Goal: Transaction & Acquisition: Purchase product/service

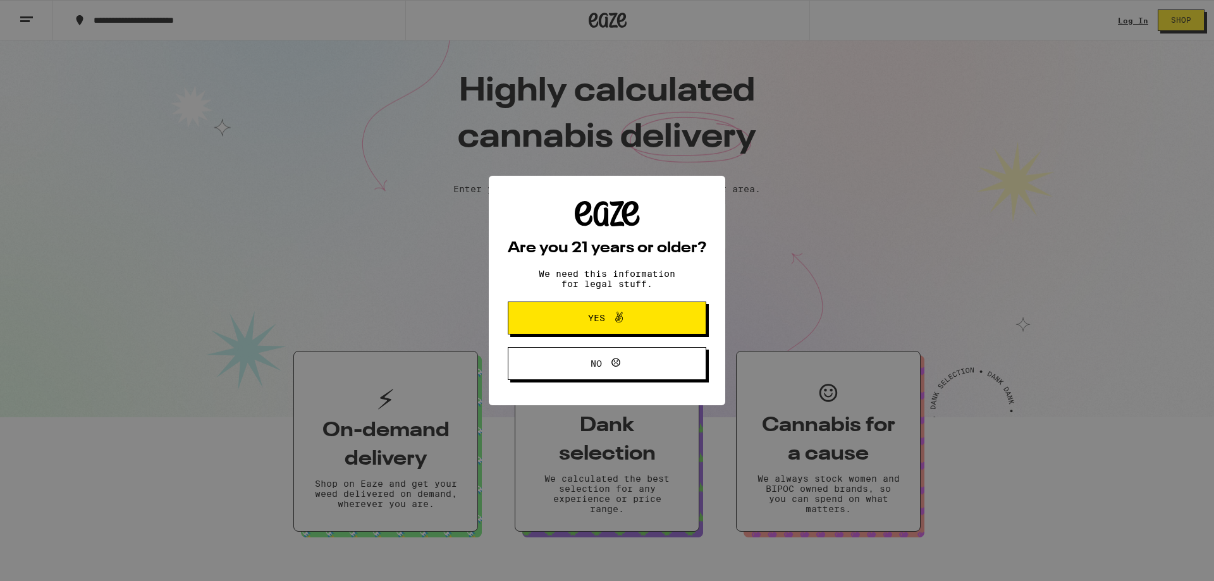
click at [594, 322] on span "Yes" at bounding box center [596, 318] width 17 height 9
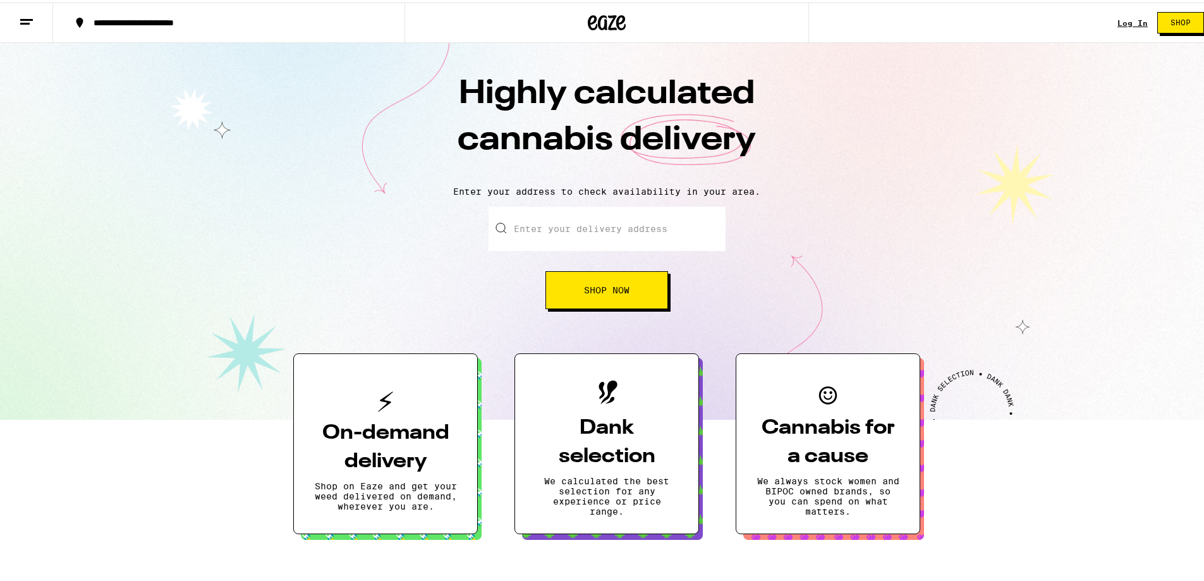
click at [1118, 16] on link "Log In" at bounding box center [1133, 20] width 30 height 8
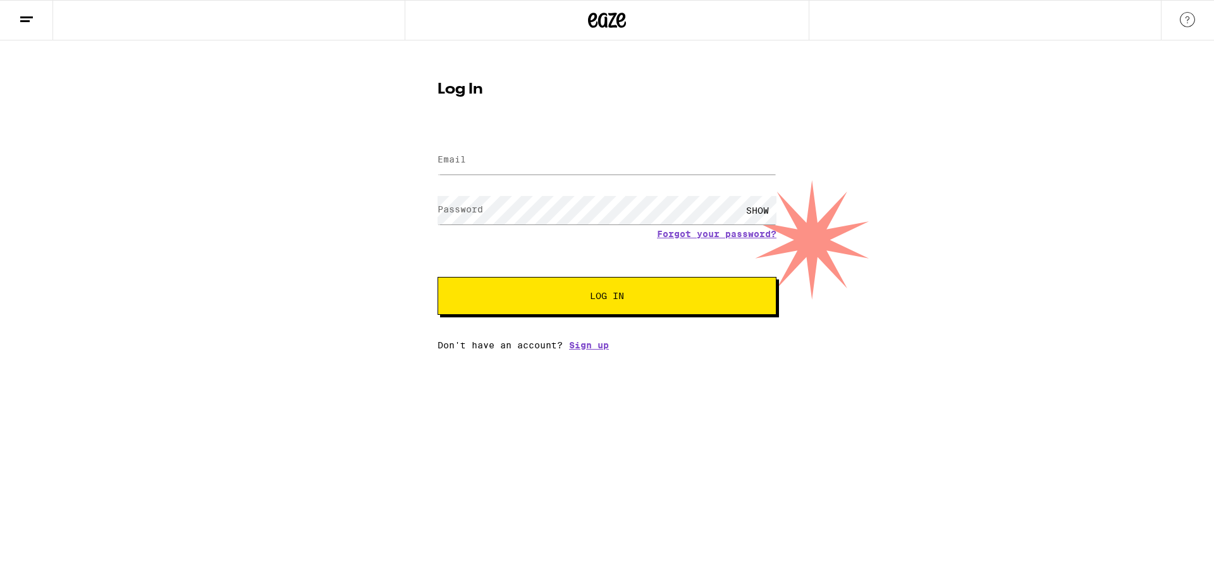
click at [450, 156] on label "Email" at bounding box center [452, 159] width 28 height 10
click at [454, 157] on label "Email" at bounding box center [452, 159] width 28 height 10
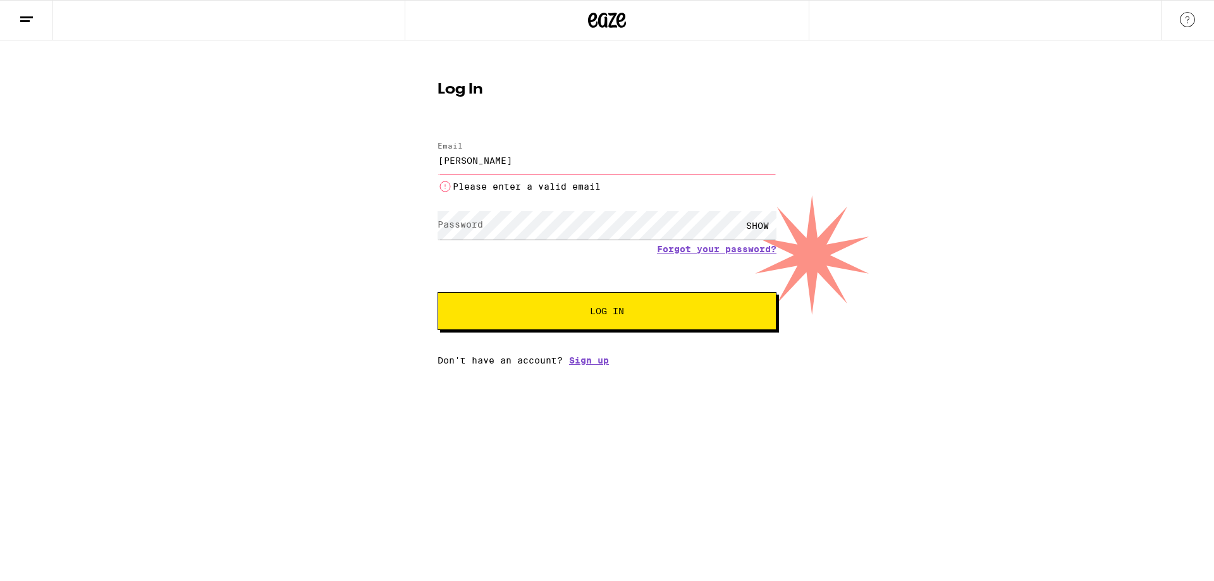
type input "angiesinbox17@gmail.com"
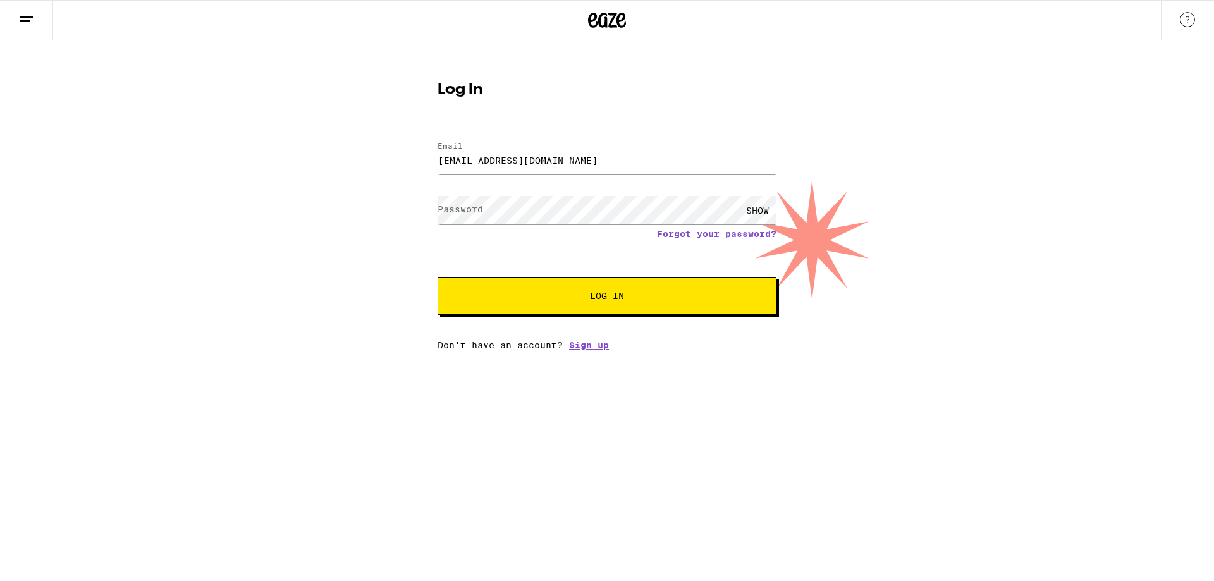
click at [467, 209] on label "Password" at bounding box center [461, 209] width 46 height 10
click at [601, 300] on span "Log In" at bounding box center [607, 295] width 34 height 9
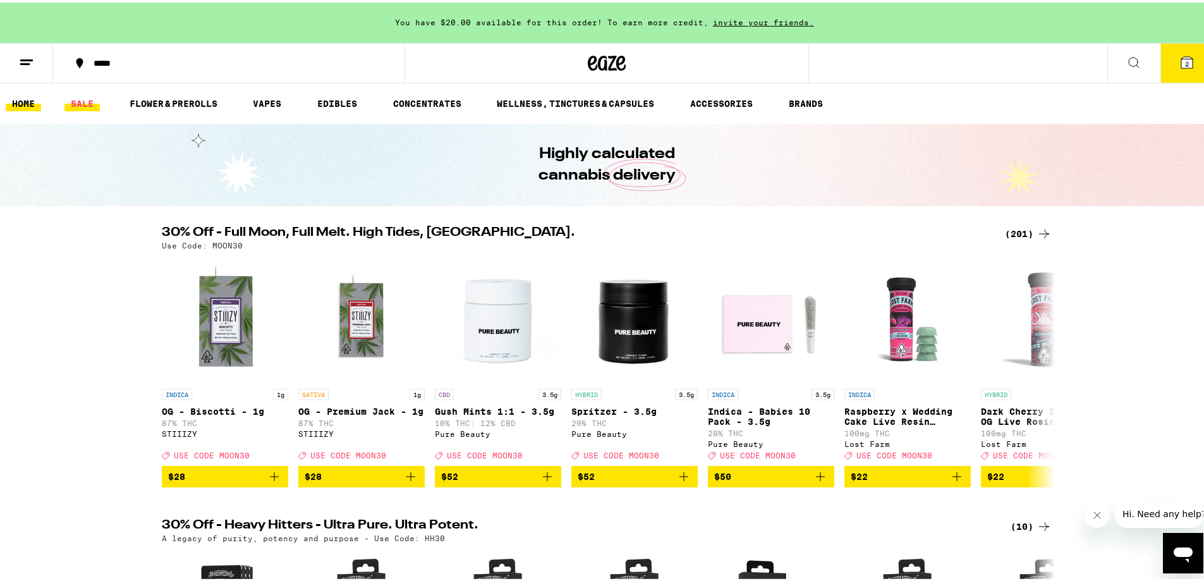
click at [78, 95] on link "SALE" at bounding box center [81, 101] width 35 height 15
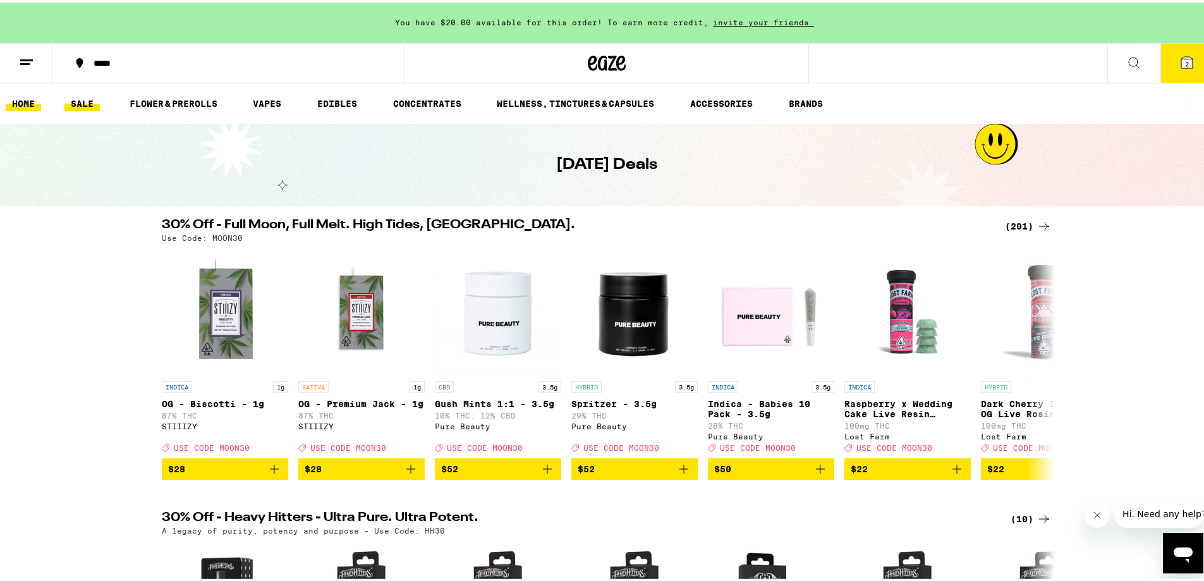
click at [27, 101] on link "HOME" at bounding box center [23, 101] width 35 height 15
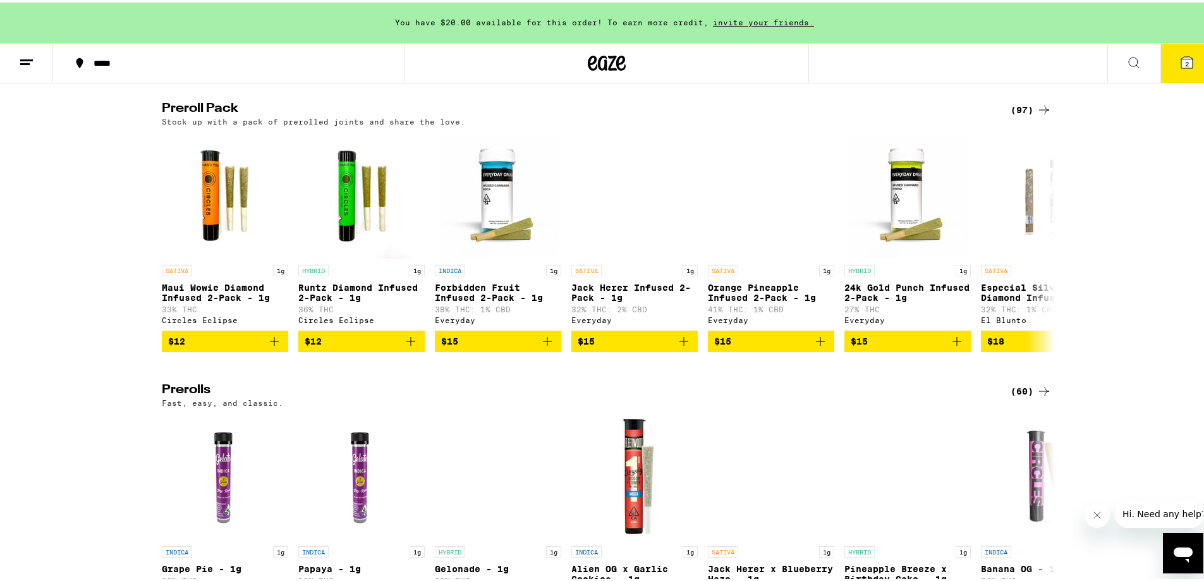
scroll to position [3035, 0]
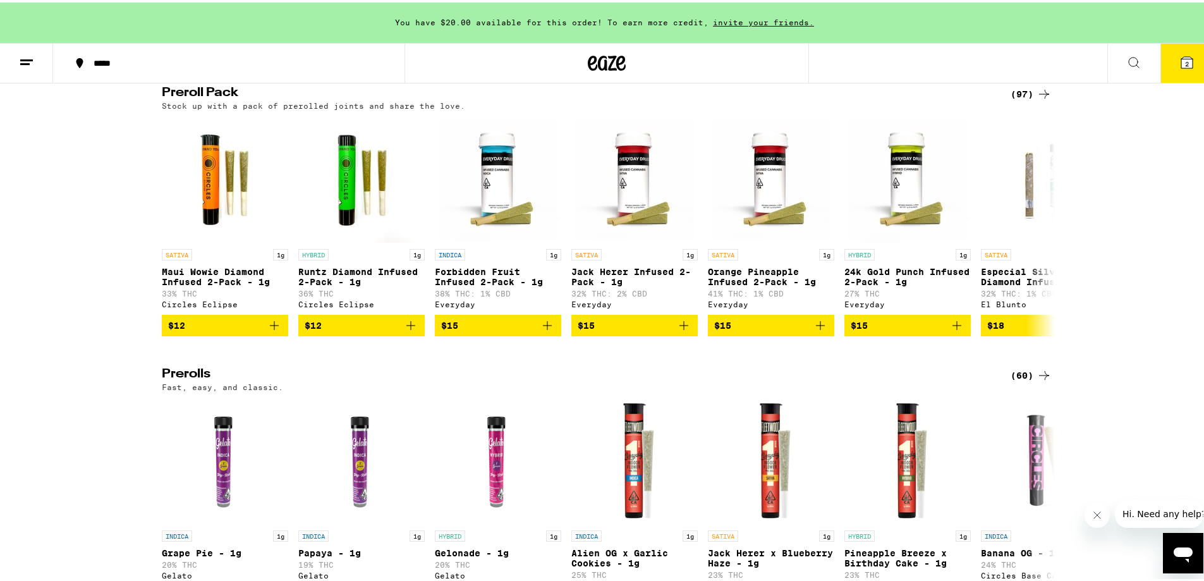
click at [1039, 96] on icon at bounding box center [1044, 91] width 10 height 9
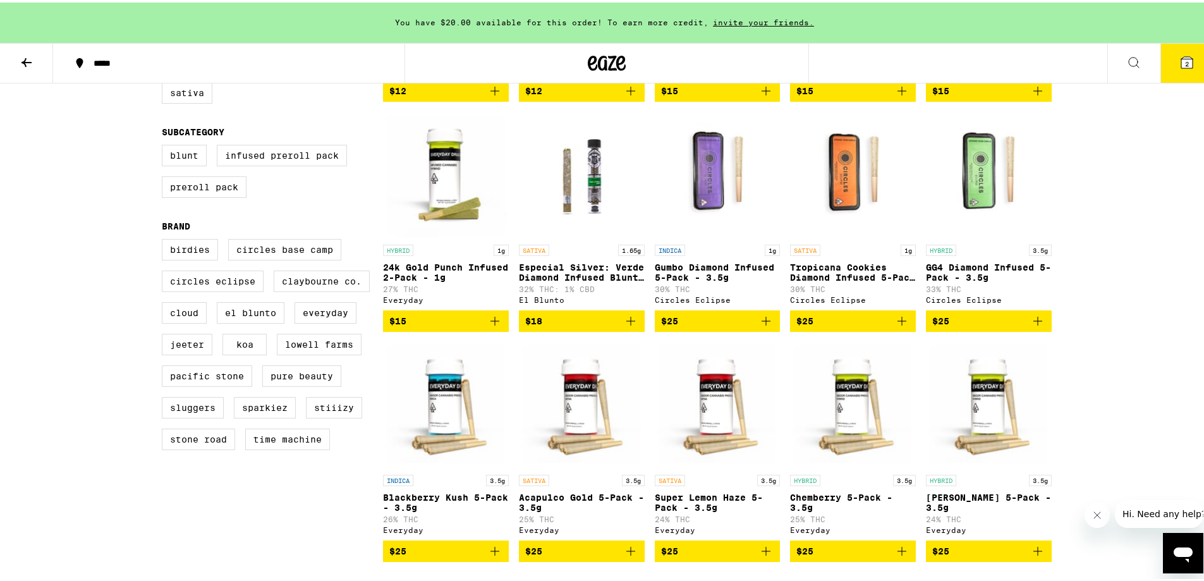
scroll to position [422, 0]
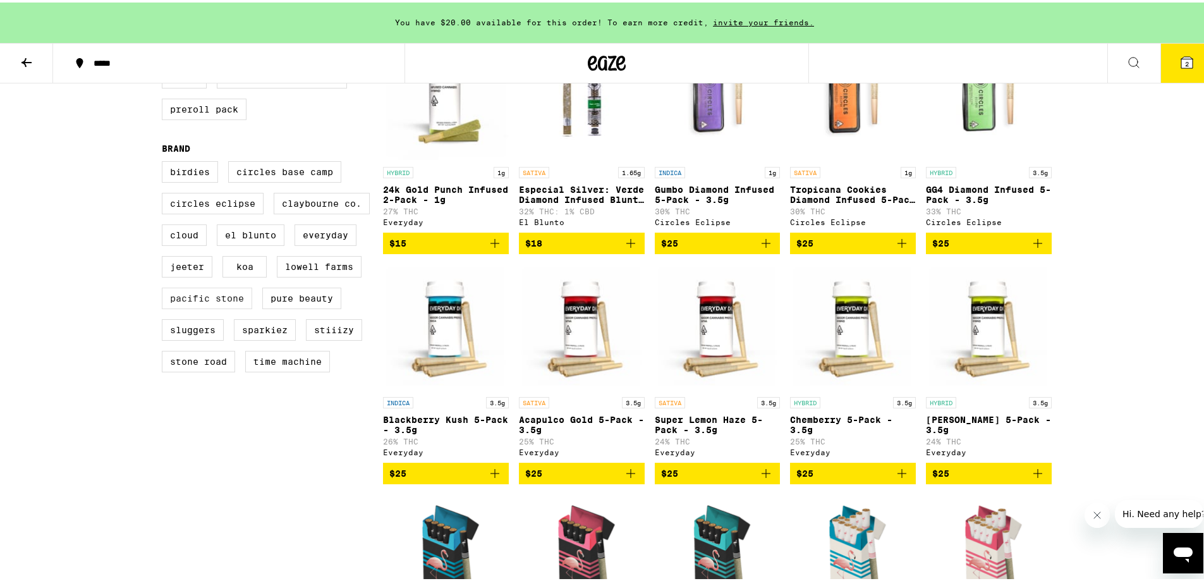
click at [176, 307] on label "Pacific Stone" at bounding box center [207, 295] width 90 height 21
click at [165, 161] on input "Pacific Stone" at bounding box center [164, 161] width 1 height 1
checkbox input "true"
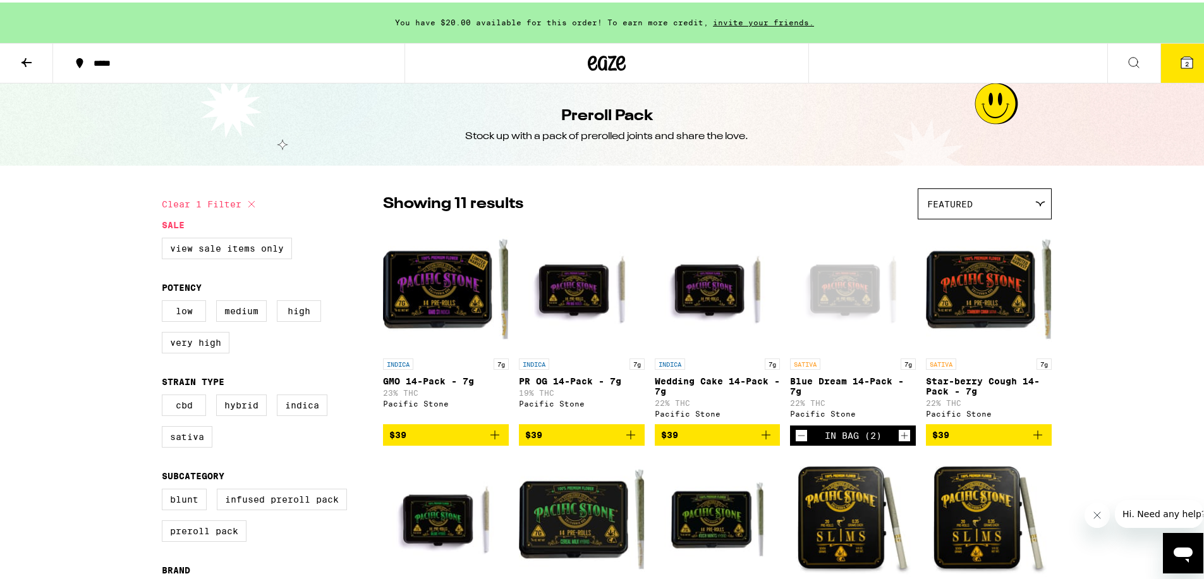
click at [857, 438] on div "In Bag (2)" at bounding box center [853, 433] width 57 height 10
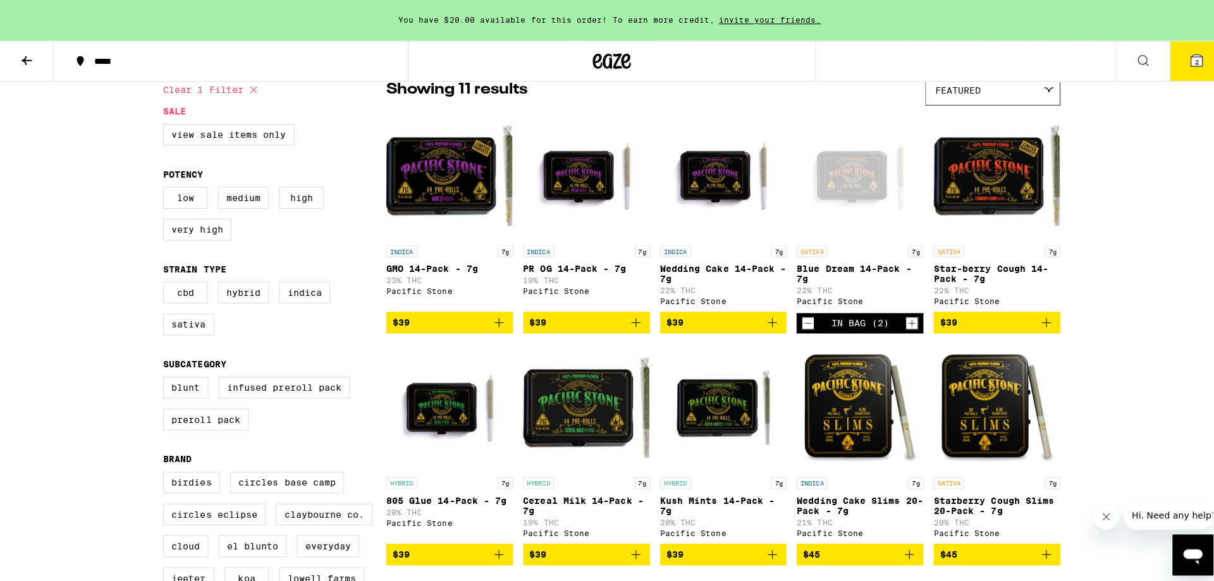
scroll to position [84, 0]
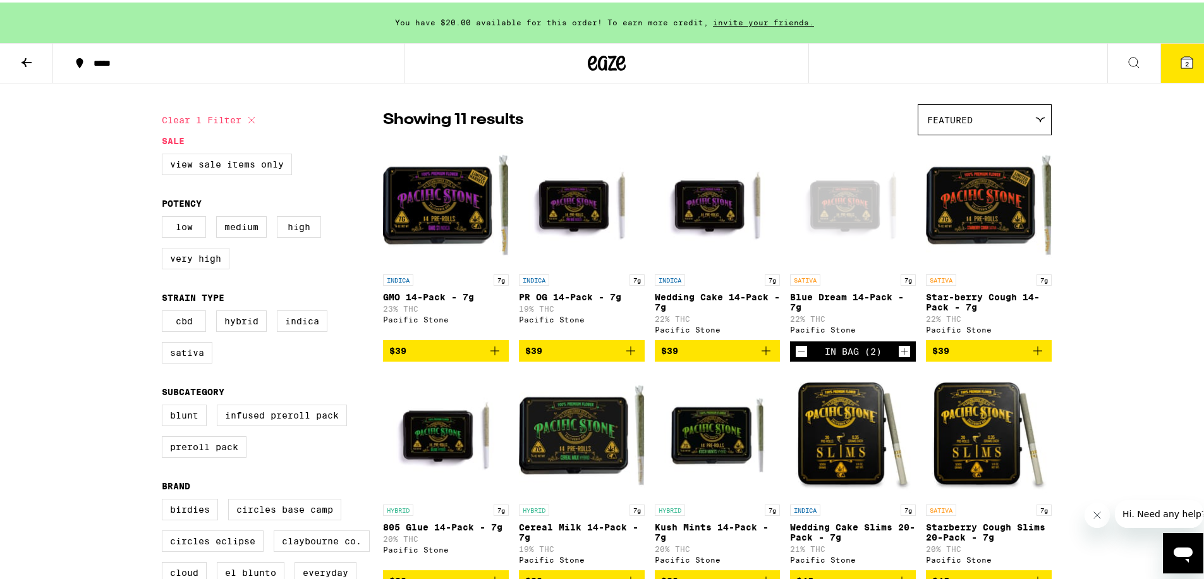
click at [1182, 62] on icon at bounding box center [1187, 59] width 11 height 11
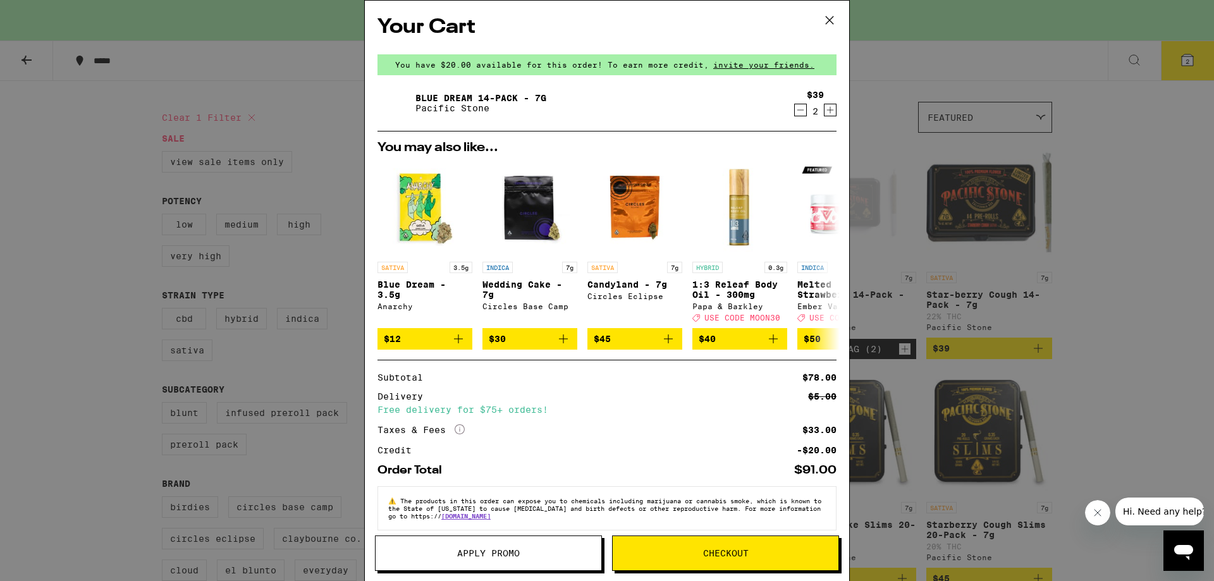
scroll to position [20, 0]
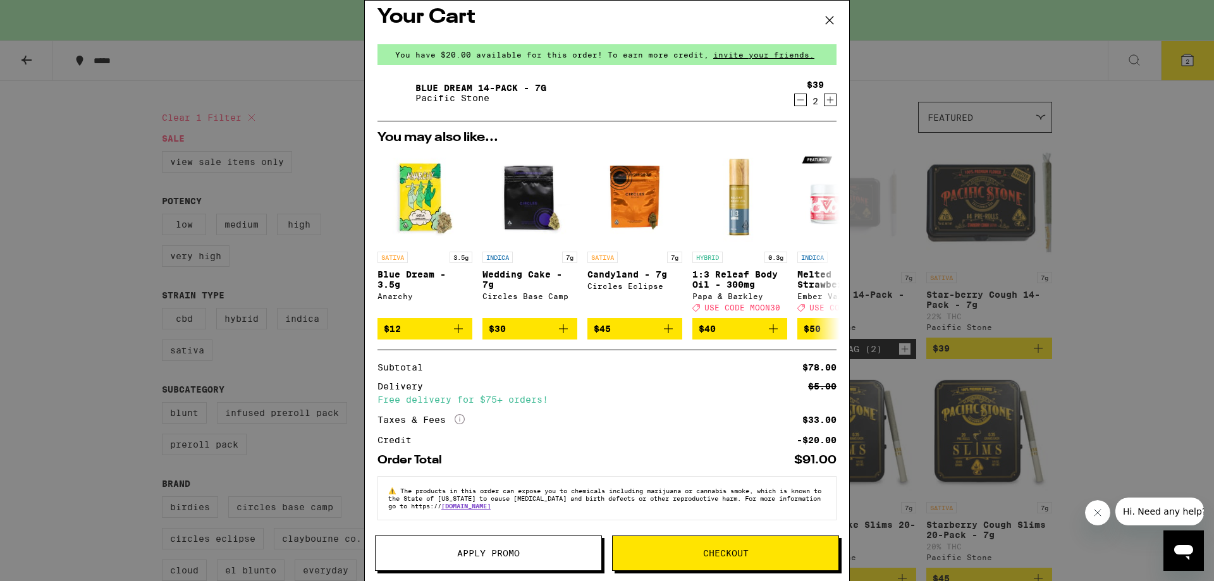
click at [707, 552] on span "Checkout" at bounding box center [726, 553] width 46 height 9
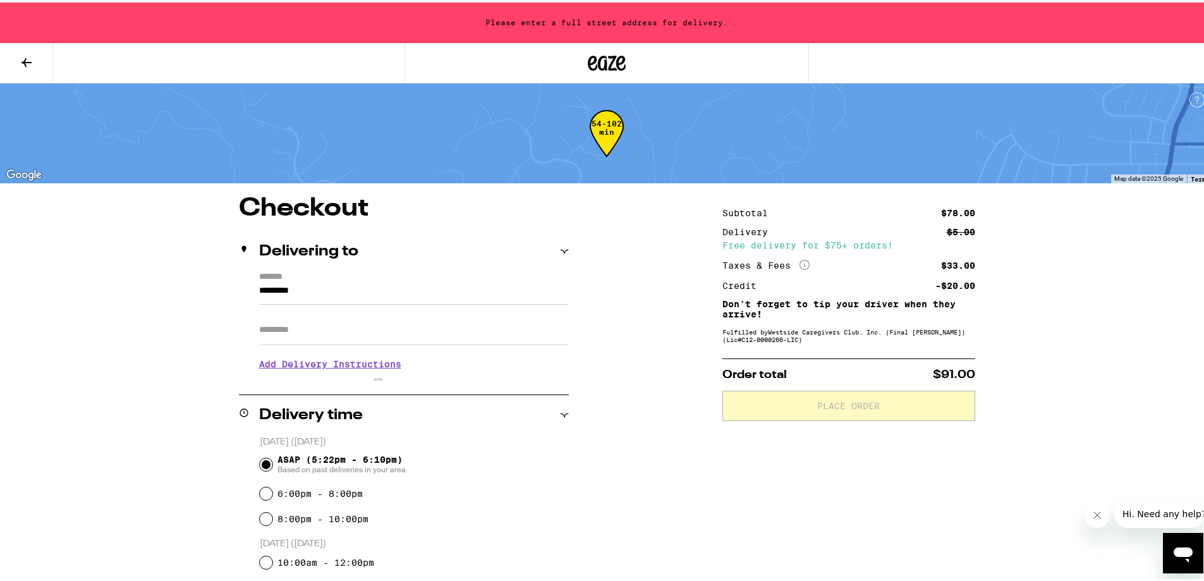
drag, startPoint x: 316, startPoint y: 291, endPoint x: 217, endPoint y: 291, distance: 98.6
click at [239, 291] on div "******* ********* Apt/Suite Add Delivery Instructions We'll contact you at (818…" at bounding box center [404, 323] width 330 height 109
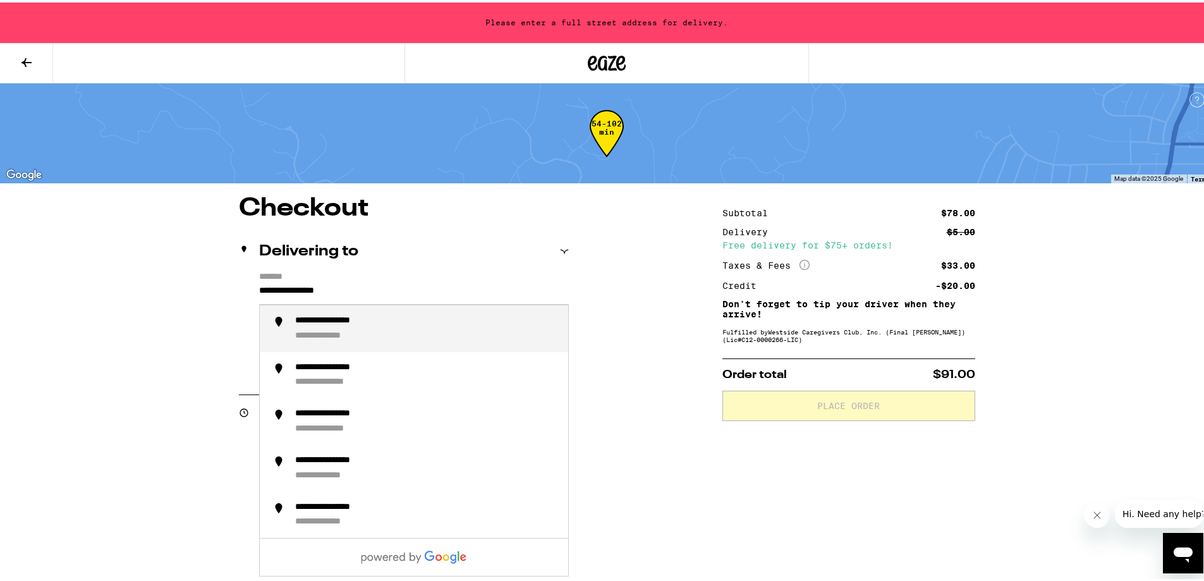
click at [372, 332] on div "**********" at bounding box center [426, 326] width 263 height 27
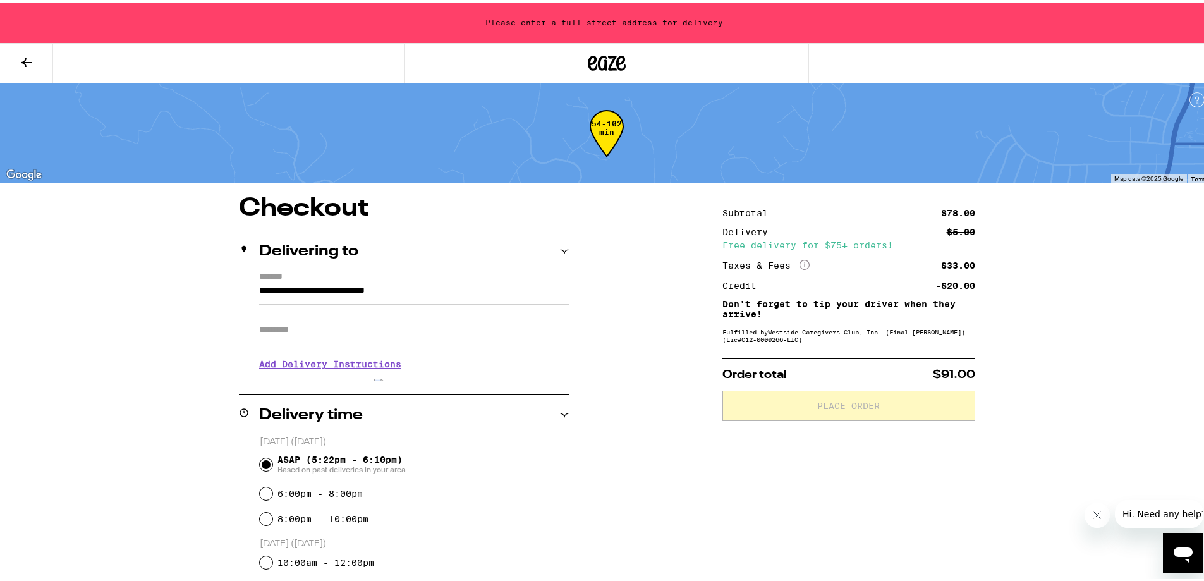
type input "**********"
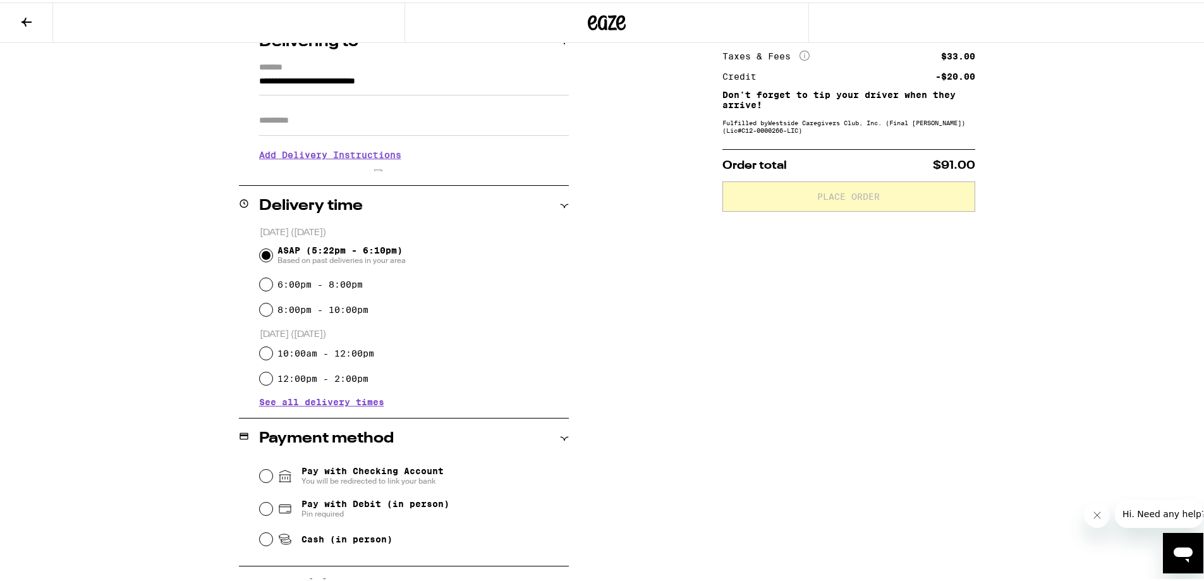
scroll to position [238, 0]
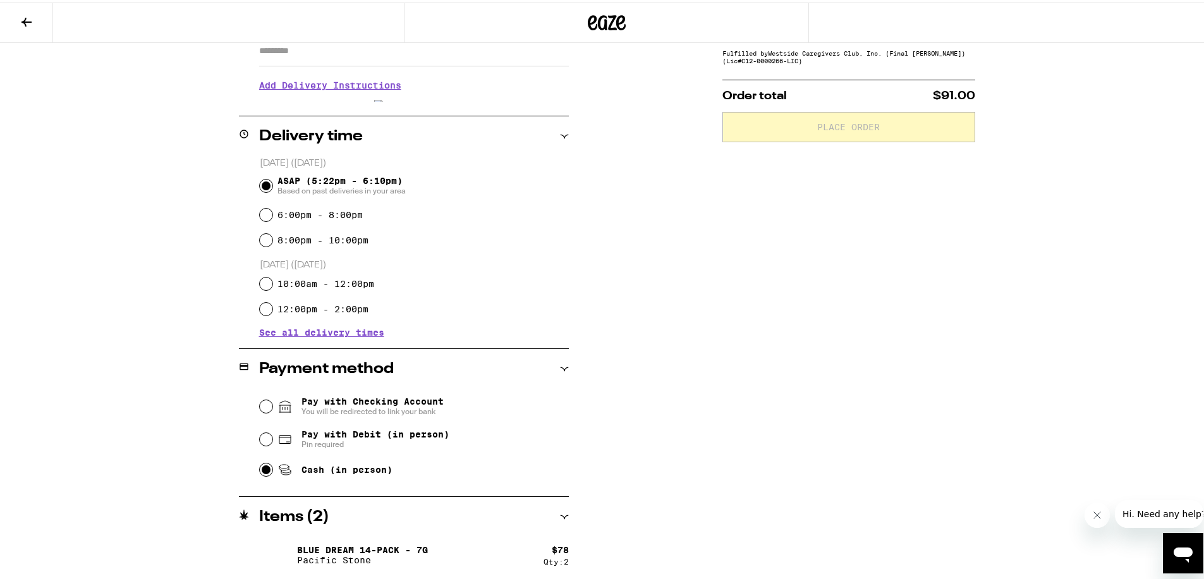
click at [261, 473] on input "Cash (in person)" at bounding box center [266, 467] width 13 height 13
radio input "true"
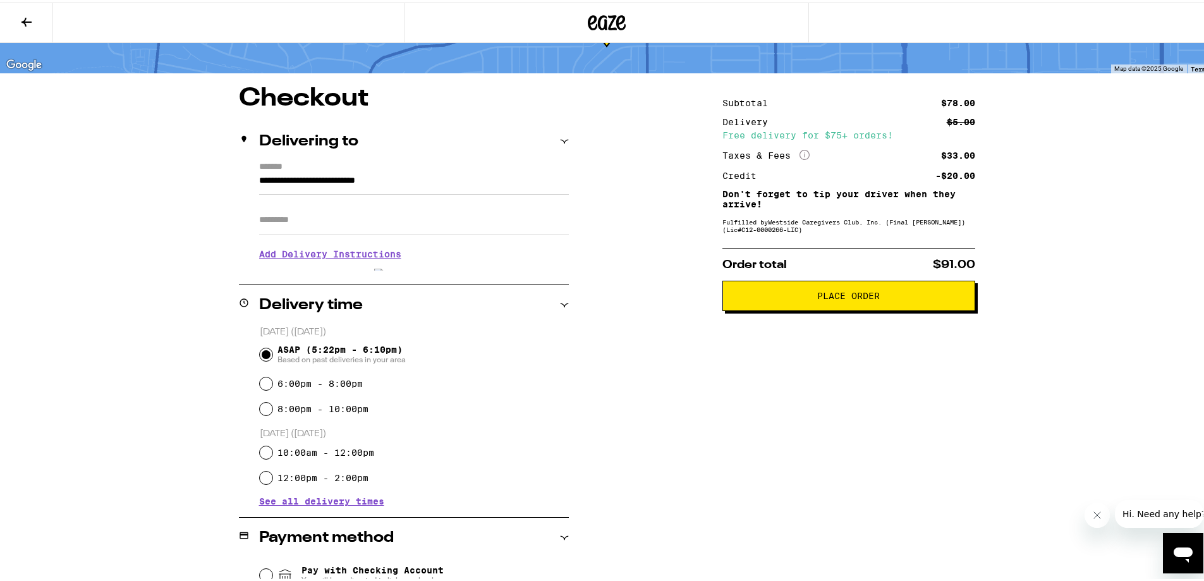
scroll to position [0, 0]
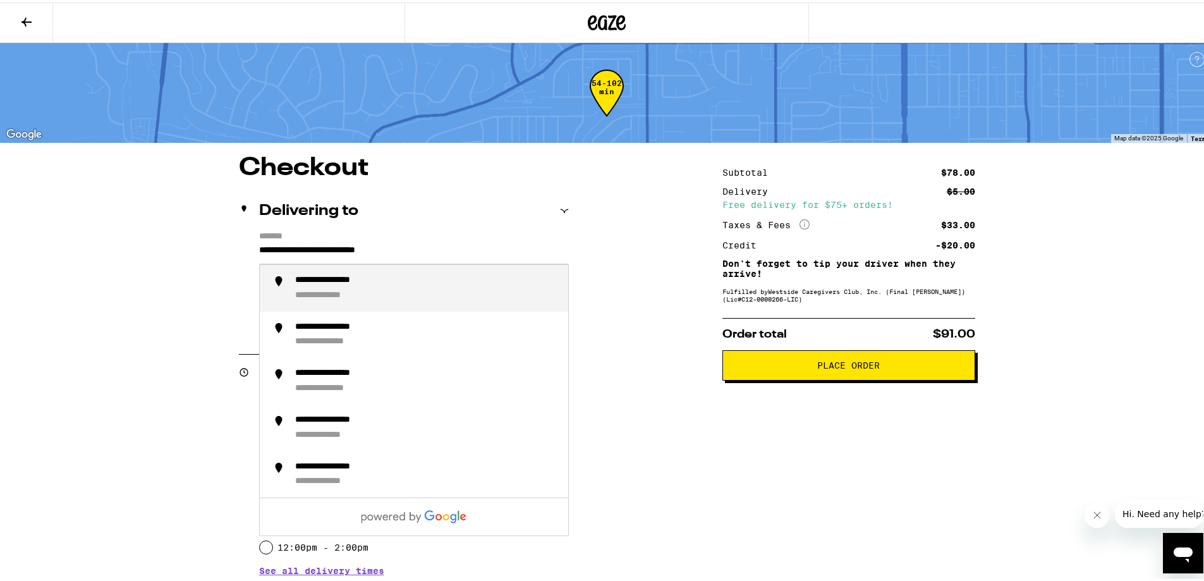
click at [314, 254] on input "**********" at bounding box center [414, 250] width 310 height 21
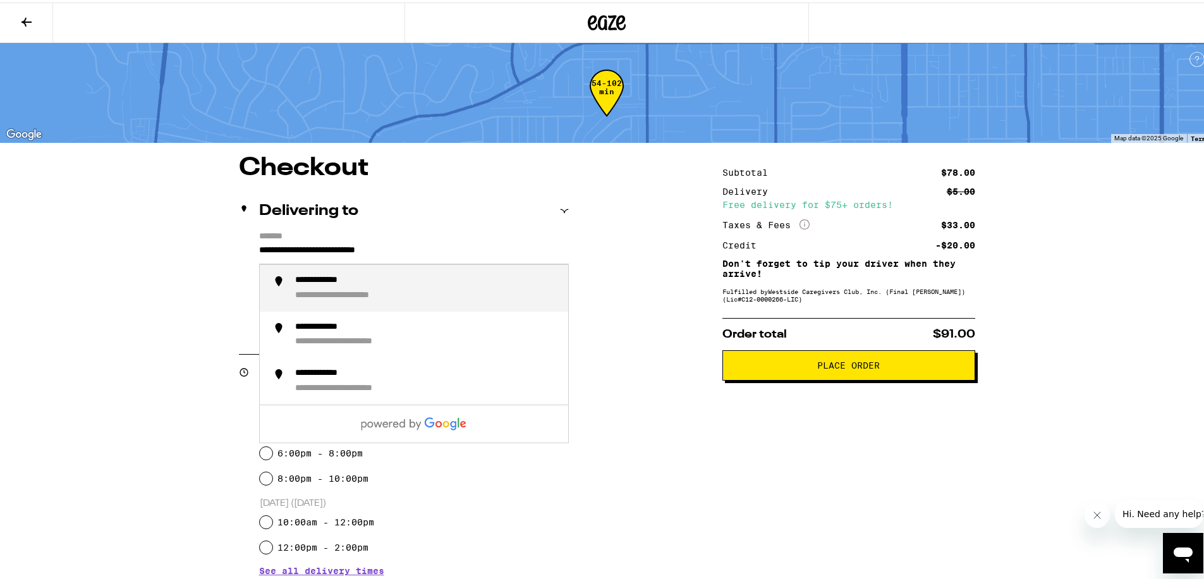
click at [322, 284] on div "**********" at bounding box center [332, 278] width 75 height 11
type input "**********"
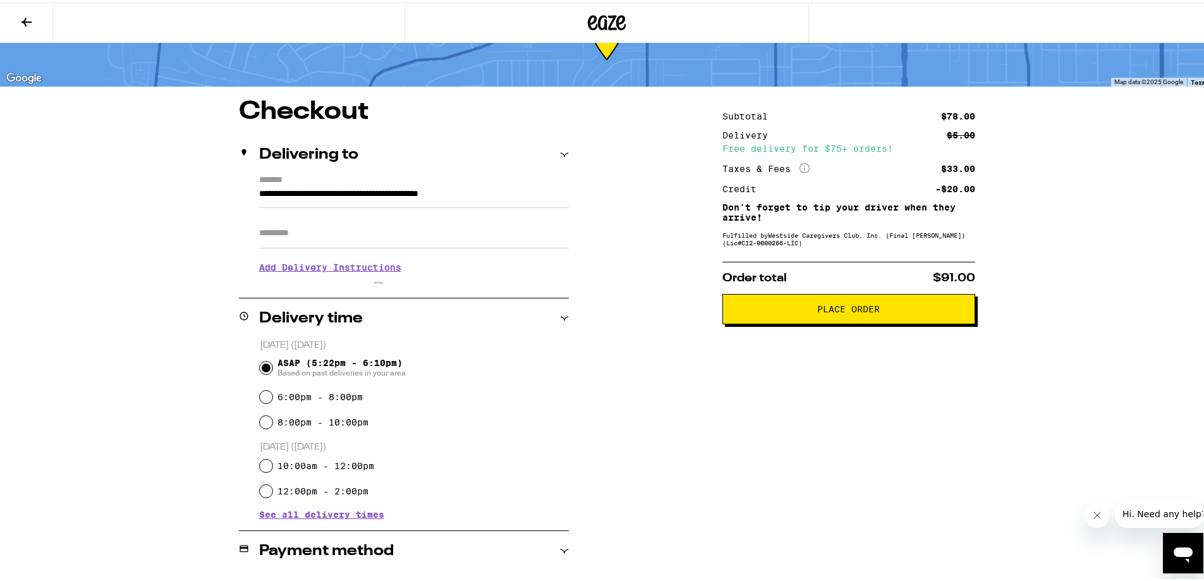
scroll to position [84, 0]
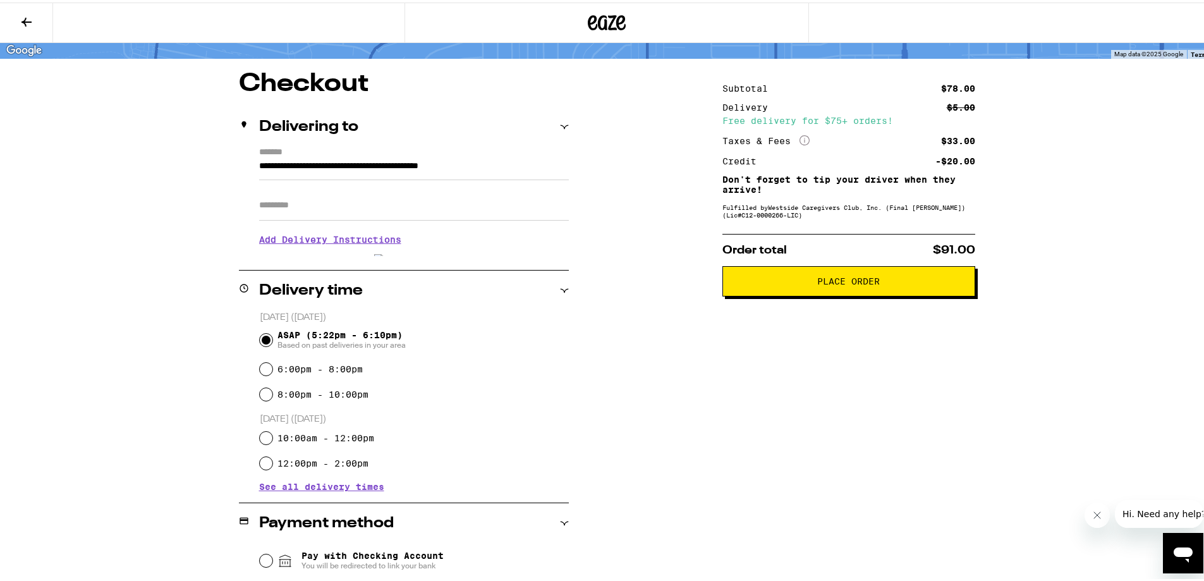
click at [845, 283] on span "Place Order" at bounding box center [849, 278] width 63 height 9
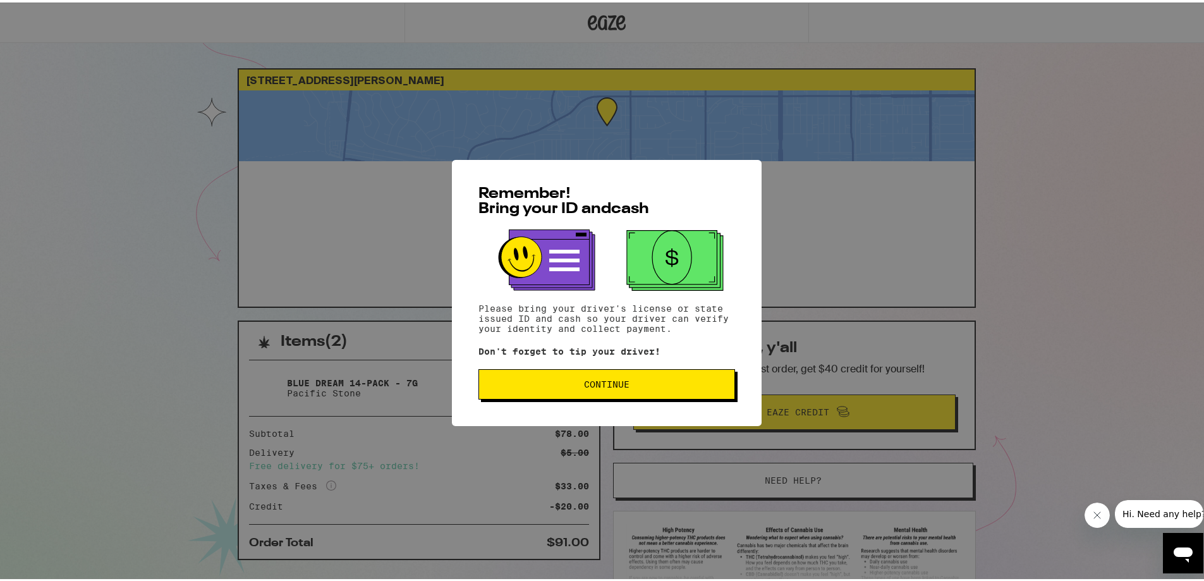
click at [594, 381] on span "Continue" at bounding box center [607, 381] width 46 height 9
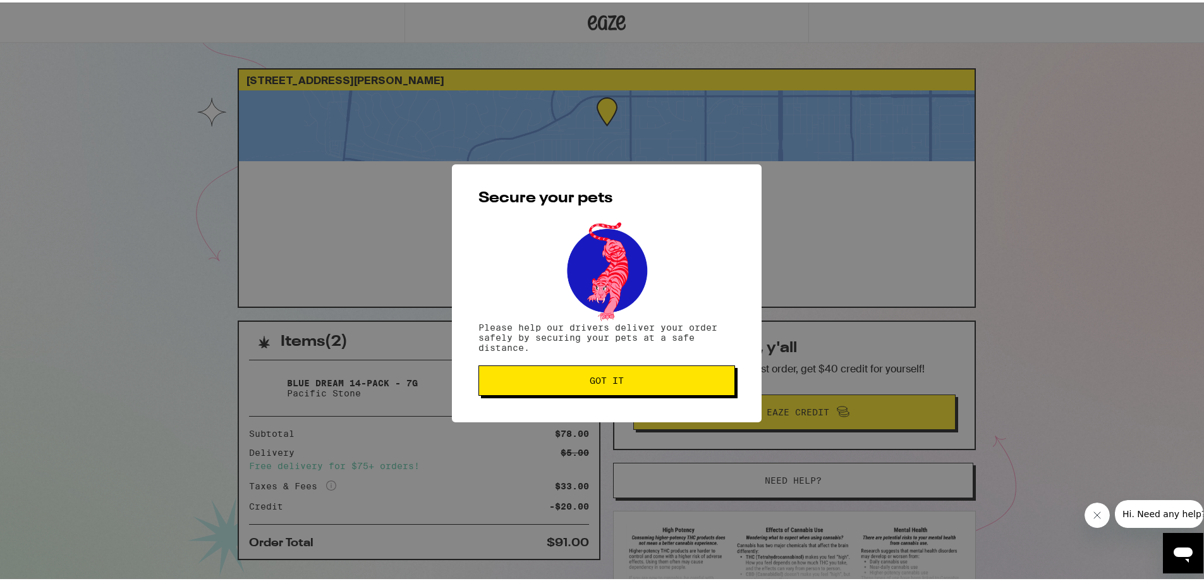
click at [637, 374] on button "Got it" at bounding box center [607, 378] width 257 height 30
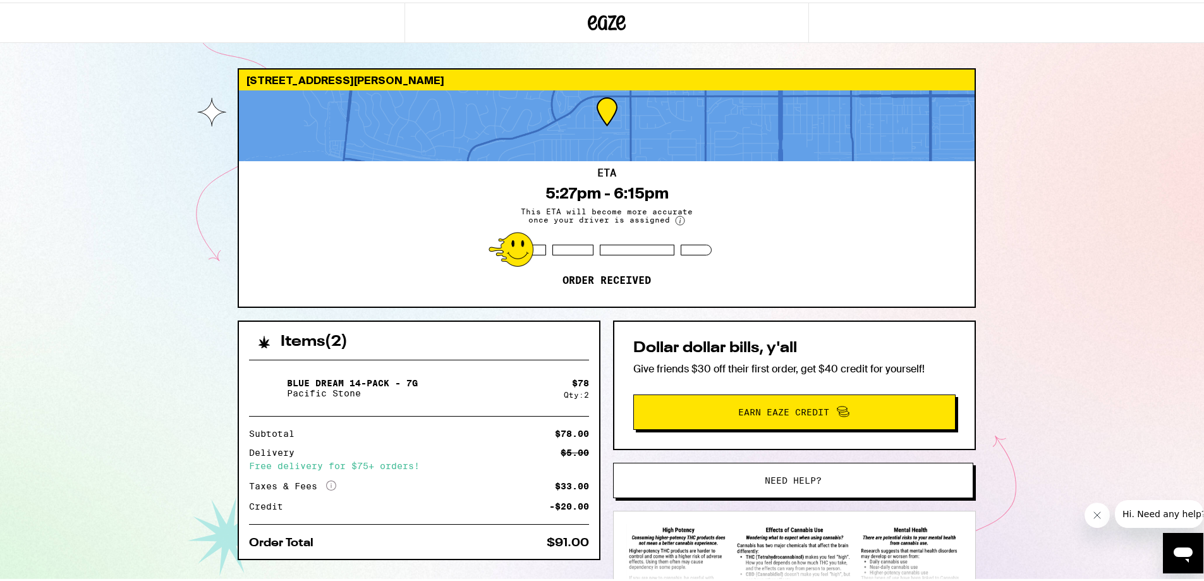
click at [394, 248] on div "ETA 5:27pm - 6:15pm This ETA will become more accurate once your driver is assi…" at bounding box center [607, 231] width 736 height 145
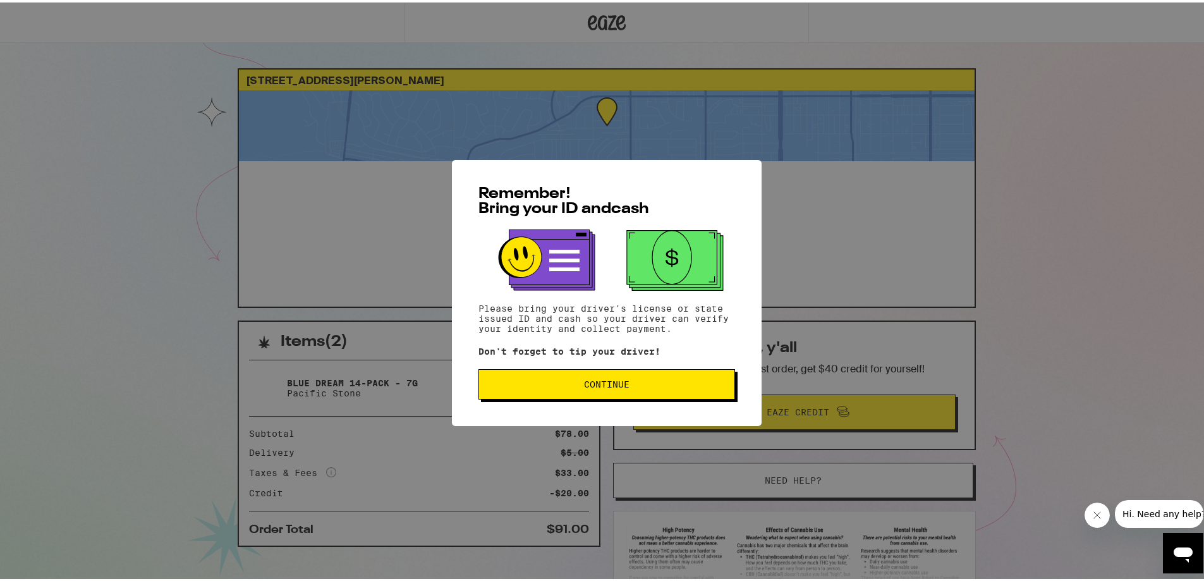
click at [510, 386] on span "Continue" at bounding box center [606, 381] width 235 height 9
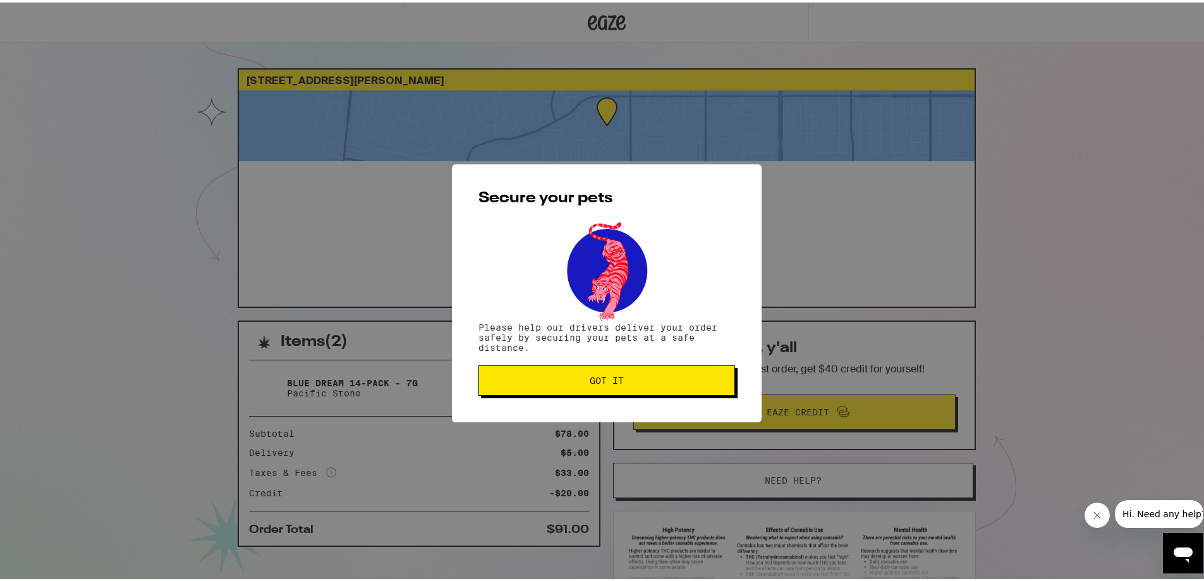
click at [532, 381] on span "Got it" at bounding box center [606, 378] width 235 height 9
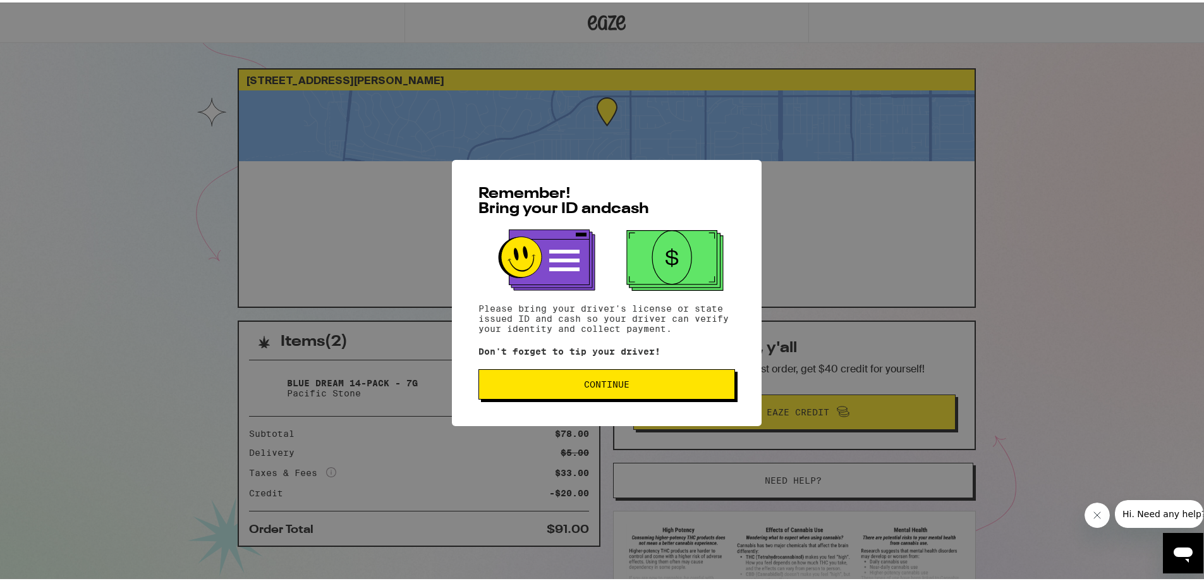
click at [584, 378] on button "Continue" at bounding box center [607, 382] width 257 height 30
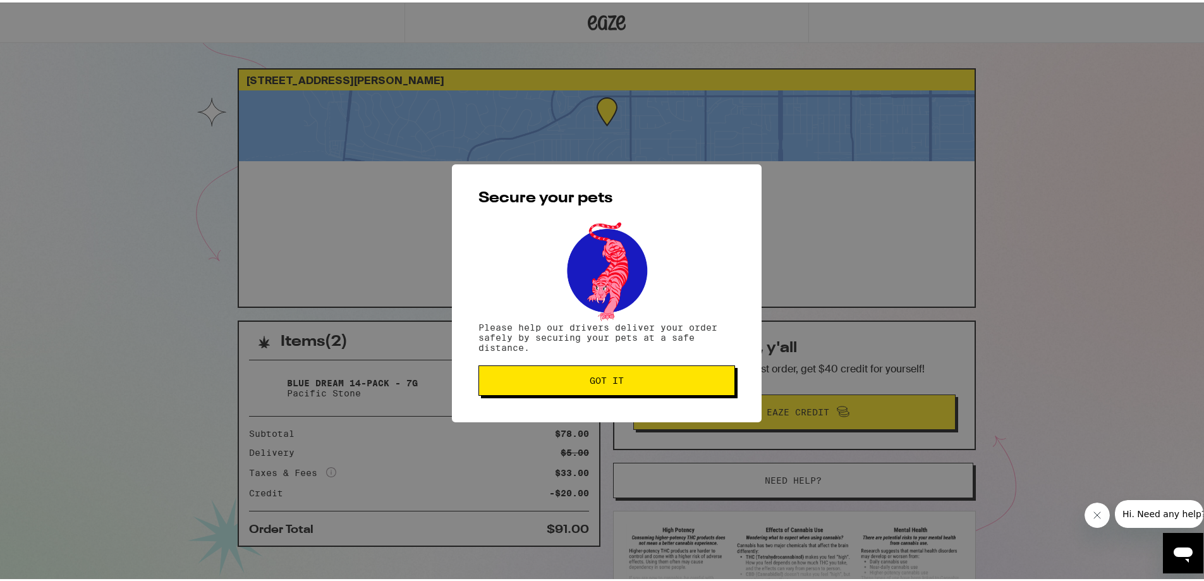
click at [568, 374] on button "Got it" at bounding box center [607, 378] width 257 height 30
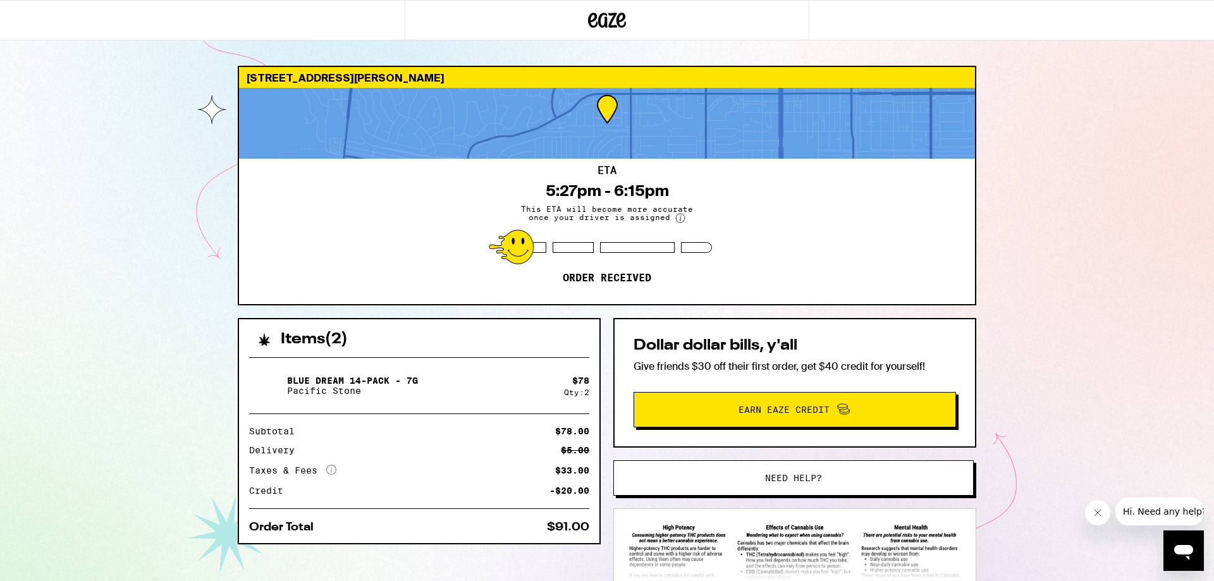
click at [279, 234] on div "ETA 5:27pm - 6:15pm This ETA will become more accurate once your driver is assi…" at bounding box center [607, 231] width 736 height 145
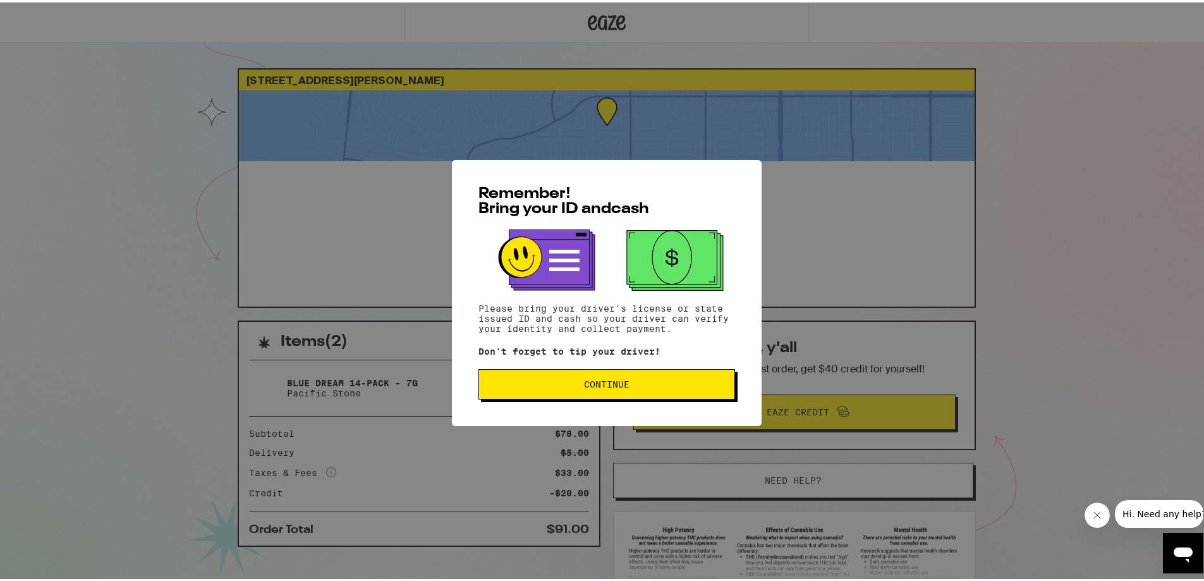
drag, startPoint x: 520, startPoint y: 380, endPoint x: 515, endPoint y: 364, distance: 16.6
click at [516, 365] on div "Remember! Bring your ID and cash Please bring your driver's license or state is…" at bounding box center [607, 290] width 310 height 266
click at [519, 375] on button "Continue" at bounding box center [607, 382] width 257 height 30
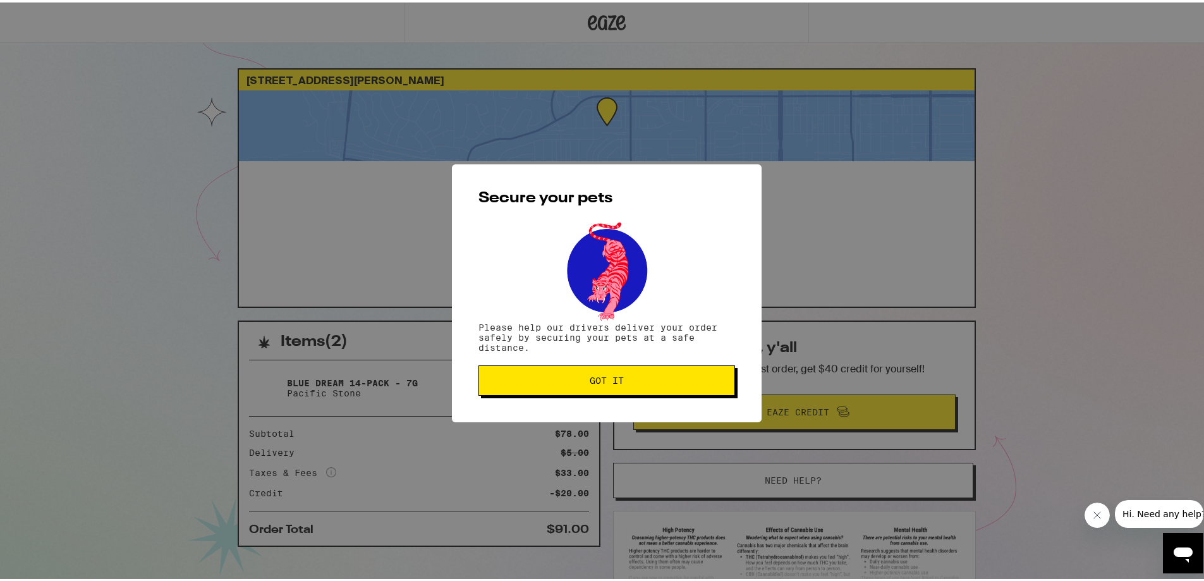
click at [522, 376] on span "Got it" at bounding box center [606, 378] width 235 height 9
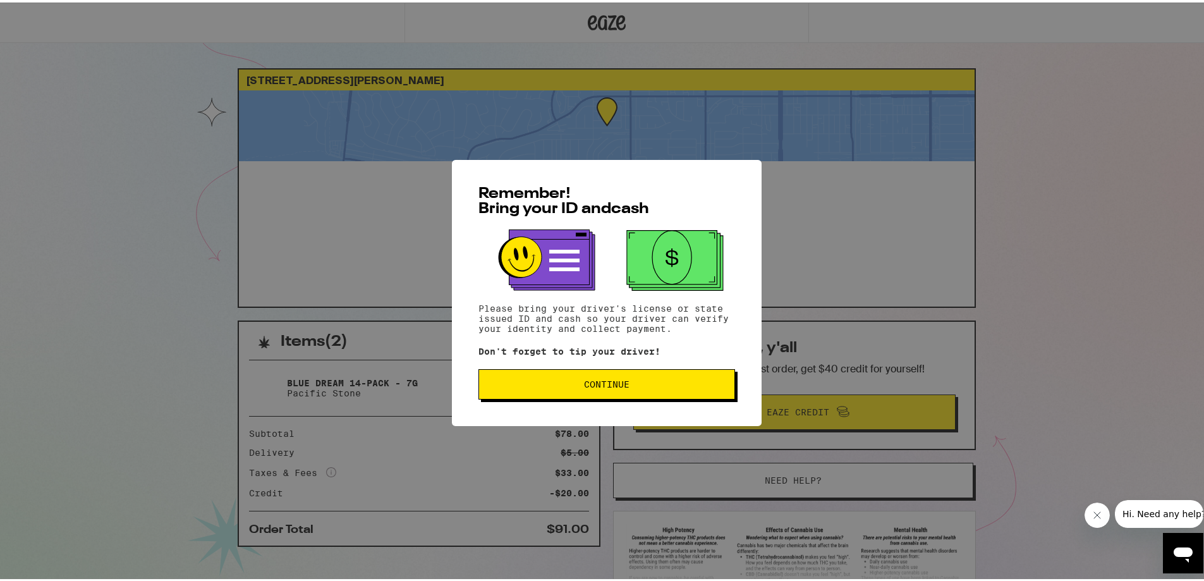
click at [517, 386] on span "Continue" at bounding box center [606, 381] width 235 height 9
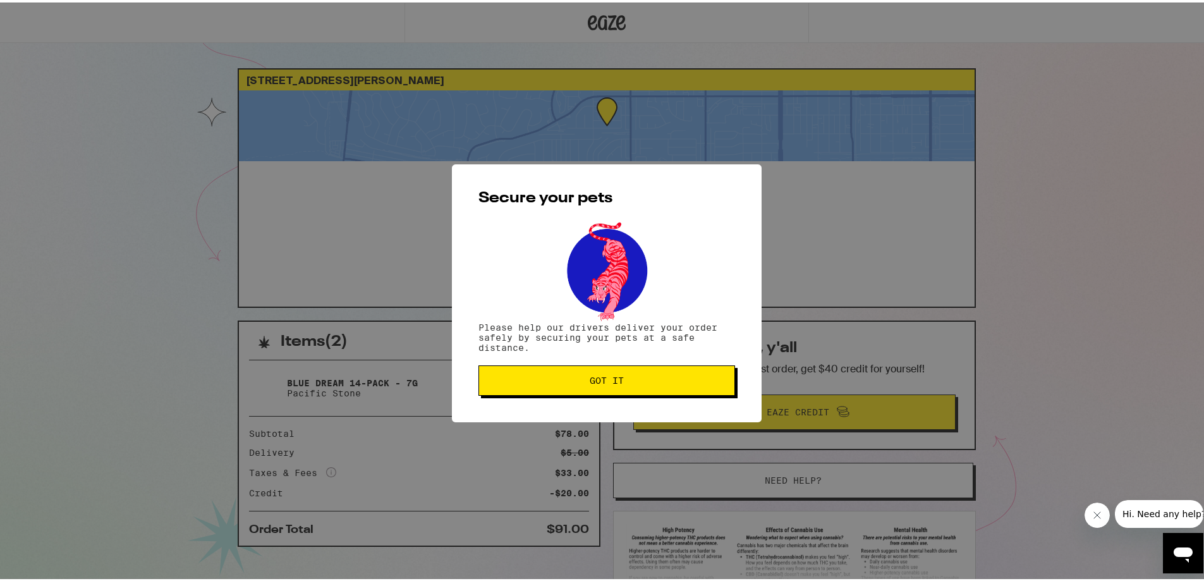
click at [528, 374] on button "Got it" at bounding box center [607, 378] width 257 height 30
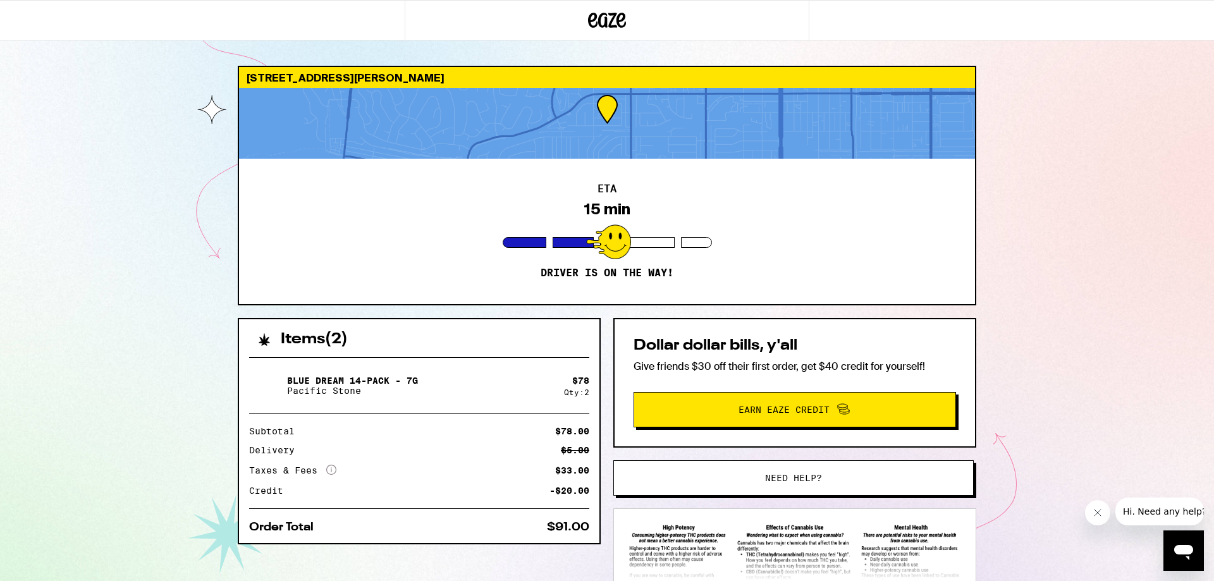
click at [842, 169] on div "ETA 15 min Driver is on the way!" at bounding box center [607, 231] width 736 height 145
click at [334, 200] on div "ETA 15 min Driver is on the way!" at bounding box center [607, 231] width 736 height 145
click at [884, 482] on span "Need help?" at bounding box center [793, 478] width 273 height 9
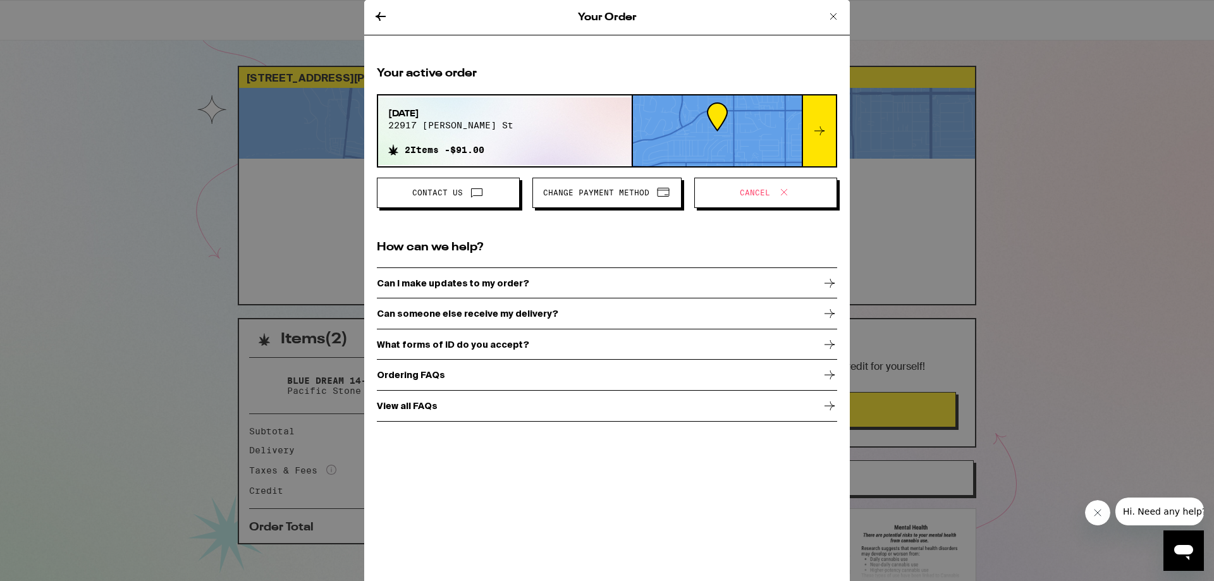
click at [833, 13] on icon at bounding box center [833, 16] width 15 height 15
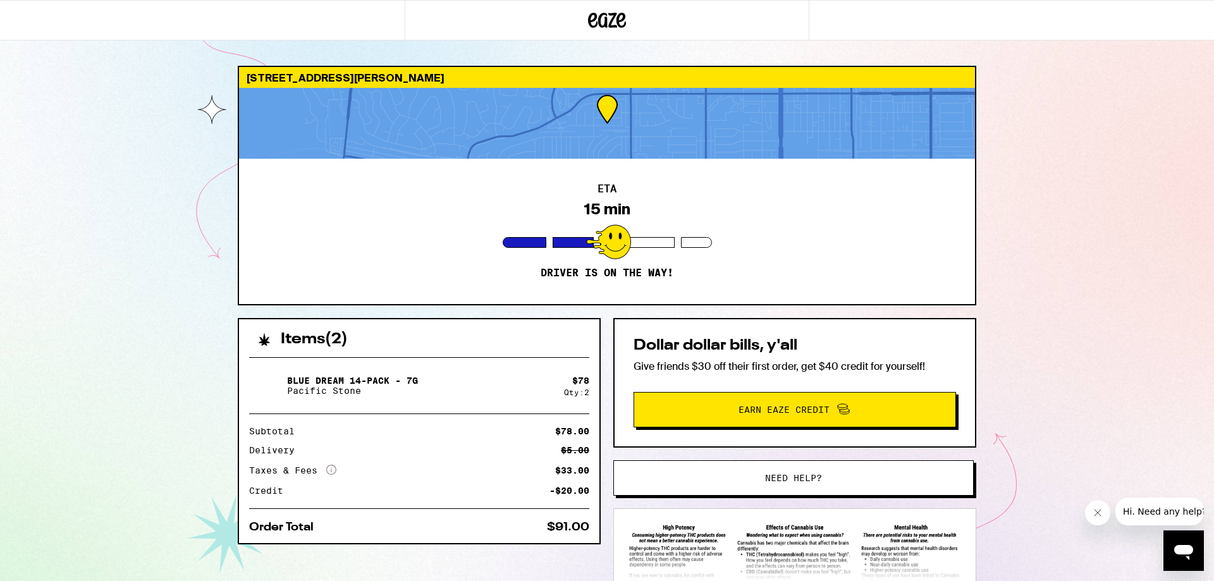
drag, startPoint x: 915, startPoint y: 223, endPoint x: 1029, endPoint y: 151, distance: 133.8
click at [1030, 152] on div "[STREET_ADDRESS][PERSON_NAME] ETA 15 min Driver is on the way! Items ( 2 ) Blue…" at bounding box center [607, 344] width 1214 height 689
click at [326, 77] on div "[STREET_ADDRESS][PERSON_NAME]" at bounding box center [607, 77] width 736 height 21
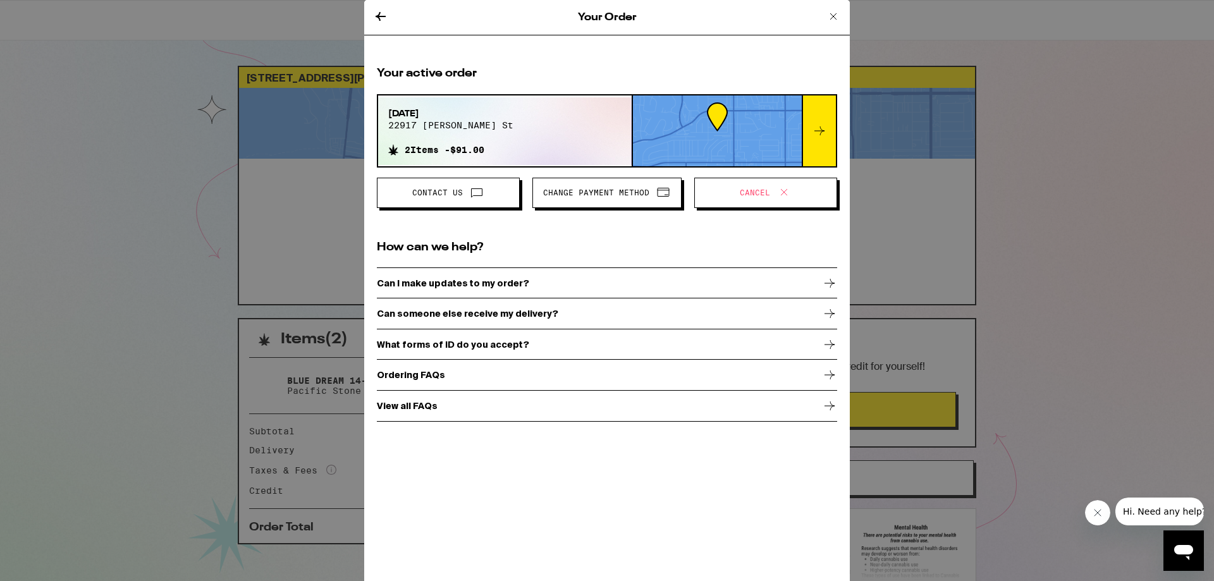
click at [831, 16] on icon at bounding box center [833, 16] width 15 height 15
